Goal: Task Accomplishment & Management: Use online tool/utility

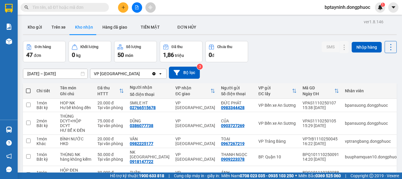
click at [133, 9] on button at bounding box center [137, 7] width 10 height 10
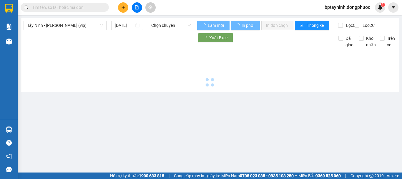
type input "12/10/2025"
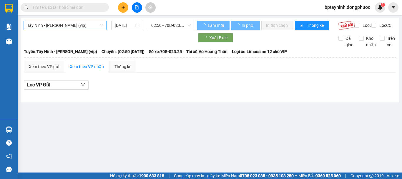
click at [78, 26] on span "Tây Ninh - Hồ Chí Minh (vip)" at bounding box center [65, 25] width 76 height 9
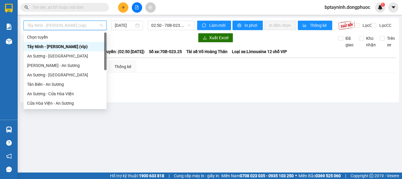
scroll to position [66, 0]
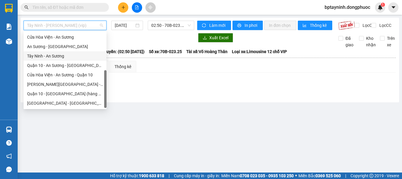
click at [58, 55] on div "Tây Ninh - An Sương" at bounding box center [65, 56] width 76 height 6
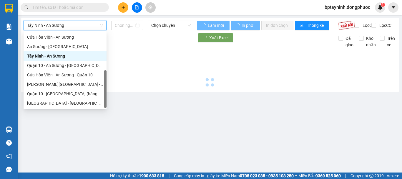
type input "12/10/2025"
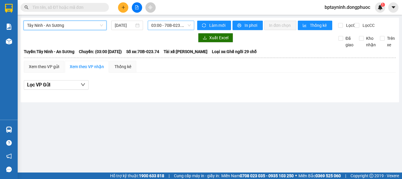
click at [170, 29] on span "03:00 - 70B-023.74" at bounding box center [170, 25] width 39 height 9
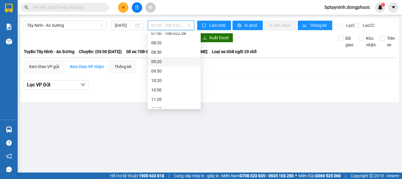
scroll to position [49, 0]
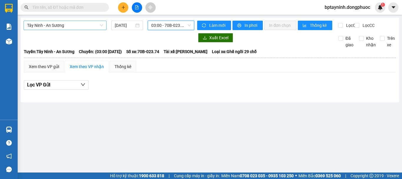
click at [76, 27] on span "Tây Ninh - An Sương" at bounding box center [65, 25] width 76 height 9
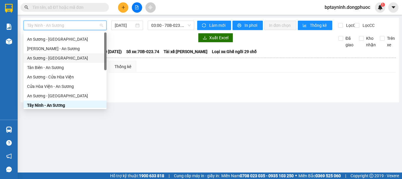
scroll to position [0, 0]
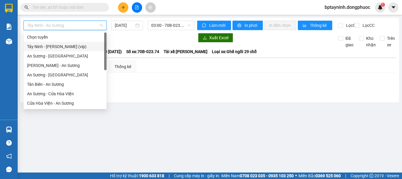
click at [69, 44] on div "Tây Ninh - Hồ Chí Minh (vip)" at bounding box center [65, 46] width 76 height 6
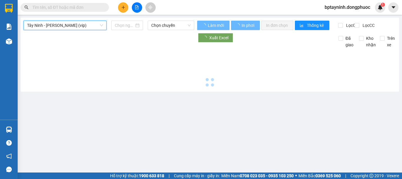
type input "12/10/2025"
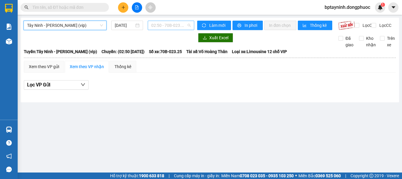
click at [176, 28] on span "02:50 - 70B-023.25" at bounding box center [170, 25] width 39 height 9
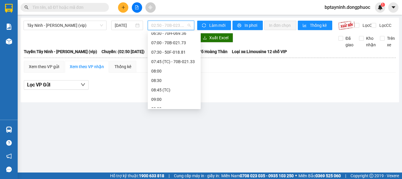
scroll to position [59, 0]
